Goal: Information Seeking & Learning: Learn about a topic

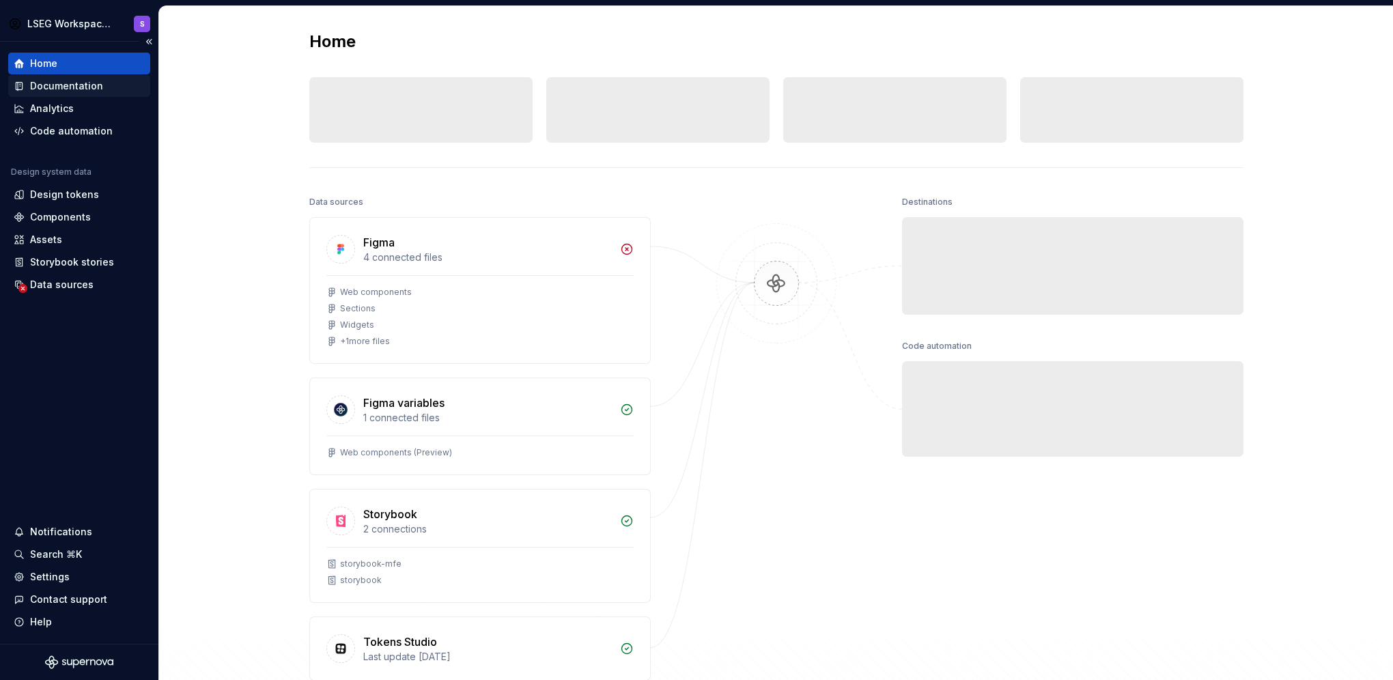
click at [62, 84] on div "Documentation" at bounding box center [66, 86] width 73 height 14
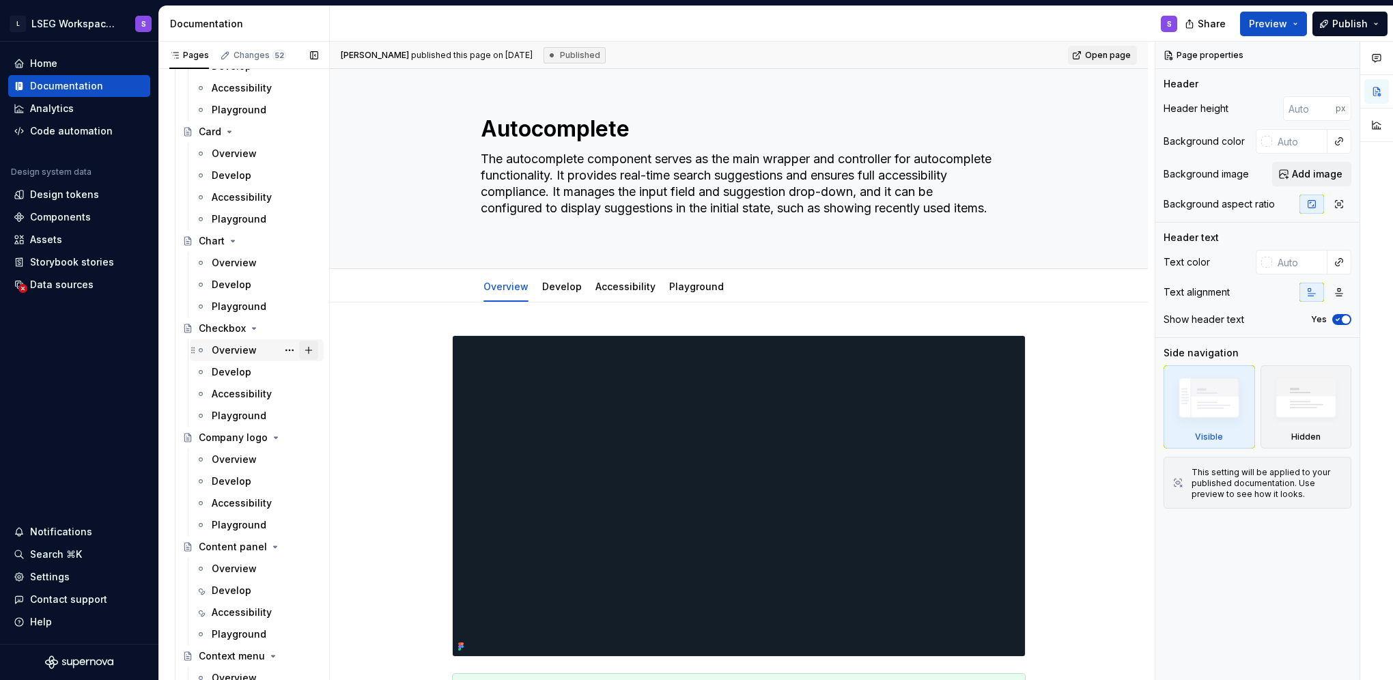
scroll to position [1434, 0]
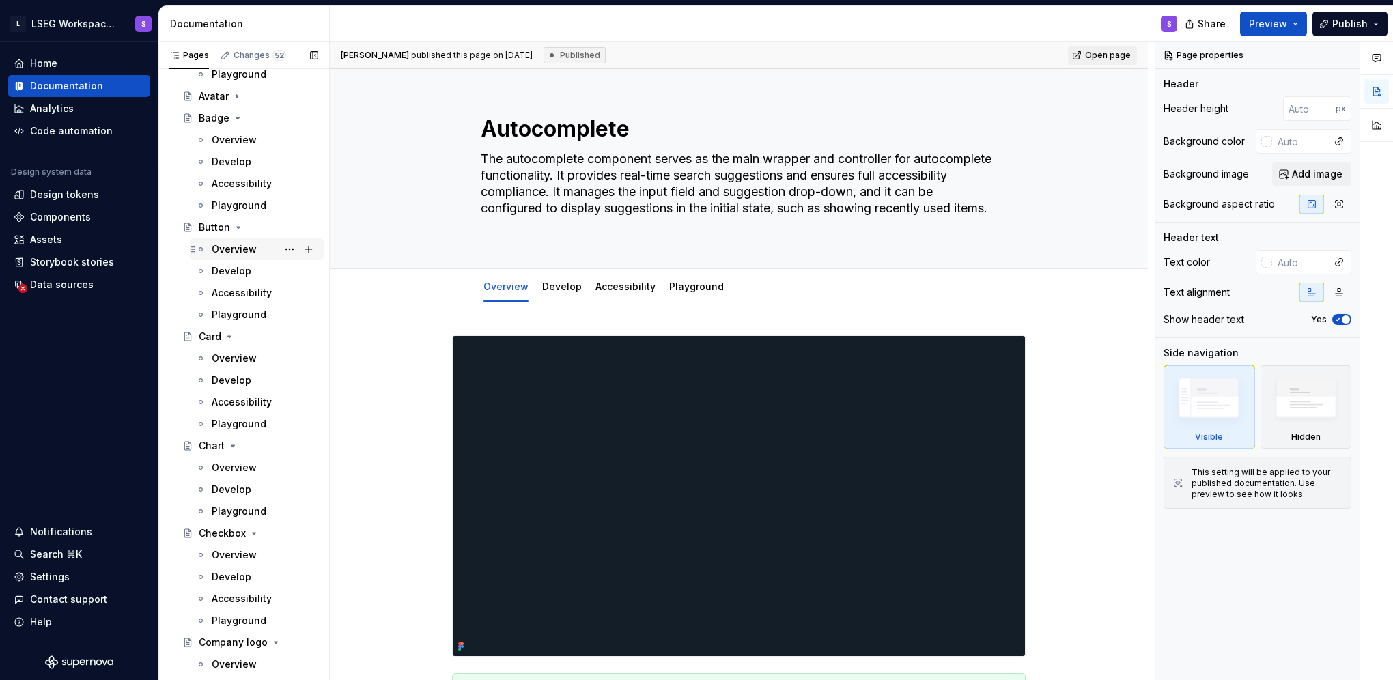
click at [227, 254] on div "Overview" at bounding box center [234, 249] width 45 height 14
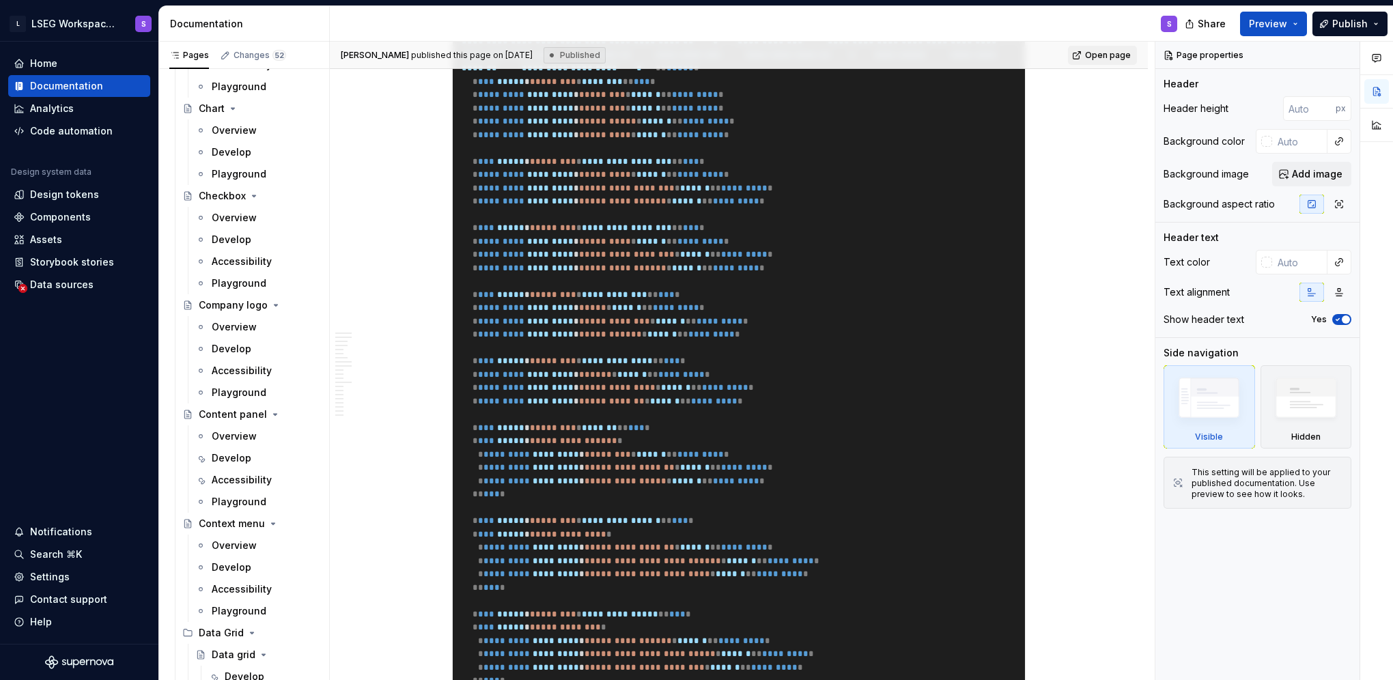
scroll to position [3240, 0]
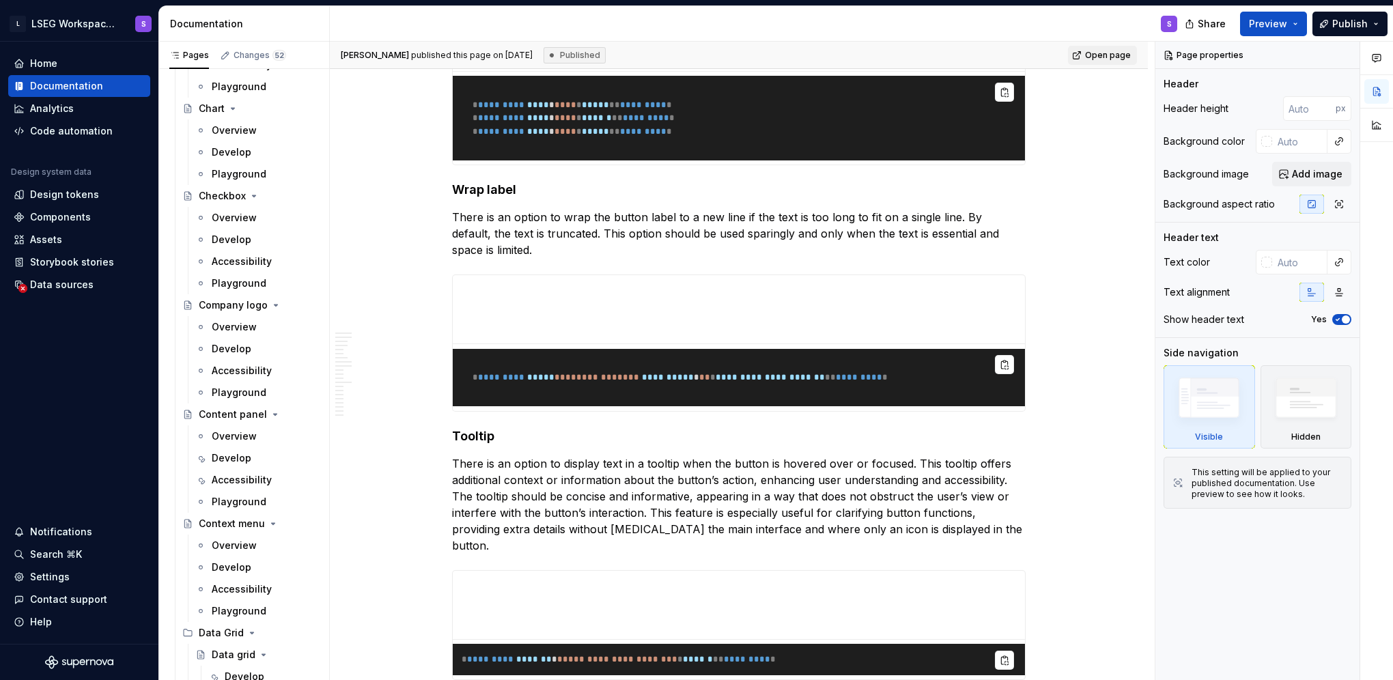
type textarea "*"
